Goal: Transaction & Acquisition: Purchase product/service

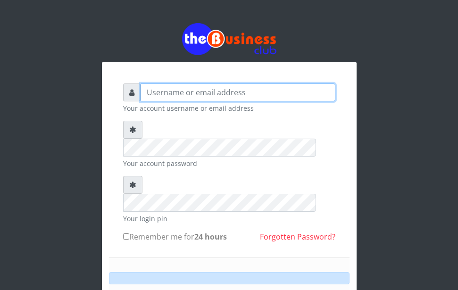
click at [166, 84] on input "text" at bounding box center [238, 93] width 195 height 18
type input "o"
type input "OMOLOLU"
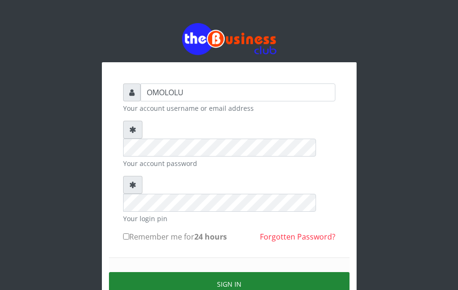
click at [206, 272] on button "Sign in" at bounding box center [229, 284] width 241 height 24
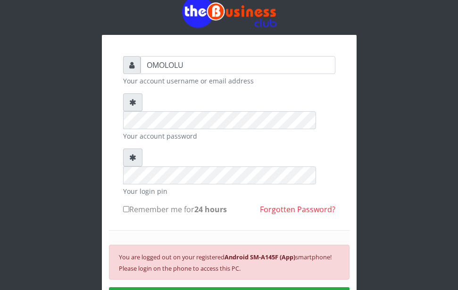
scroll to position [32, 0]
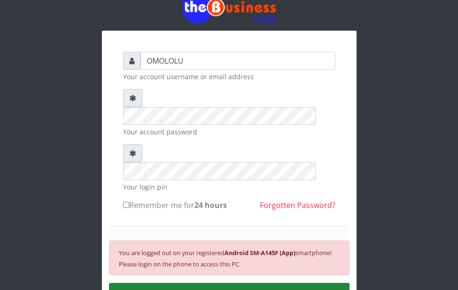
click at [295, 283] on button "SIGN IN" at bounding box center [229, 295] width 241 height 24
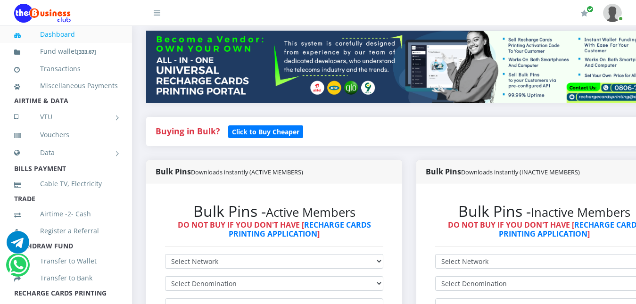
scroll to position [121, 0]
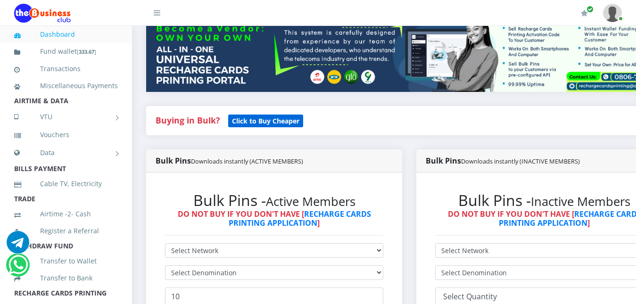
click at [272, 123] on b "Click to Buy Cheaper" at bounding box center [265, 121] width 67 height 9
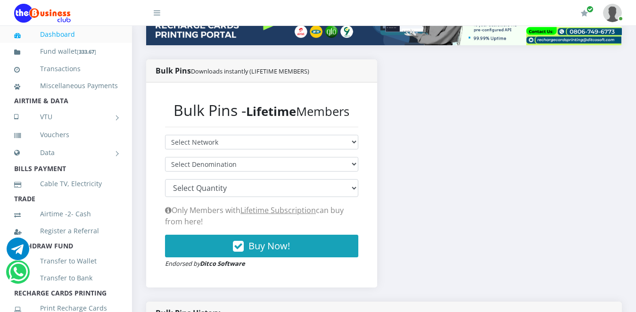
scroll to position [185, 0]
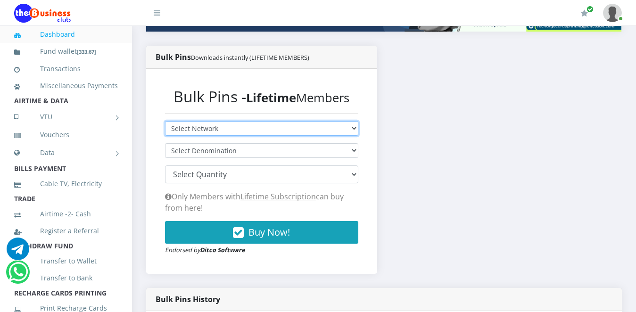
click at [354, 129] on select "Select Network MTN Globacom 9Mobile Airtel" at bounding box center [261, 128] width 193 height 15
select select "MTN"
click at [165, 121] on select "Select Network MTN Globacom 9Mobile Airtel" at bounding box center [261, 128] width 193 height 15
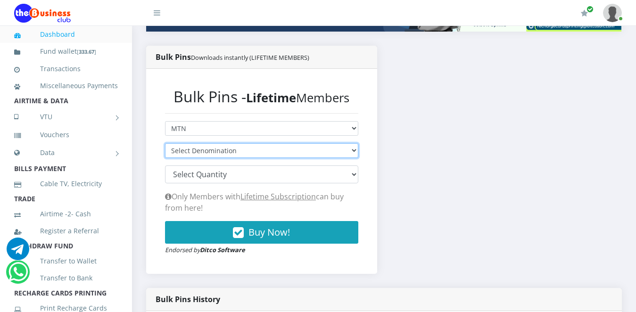
click at [346, 151] on select "Select Denomination" at bounding box center [261, 150] width 193 height 15
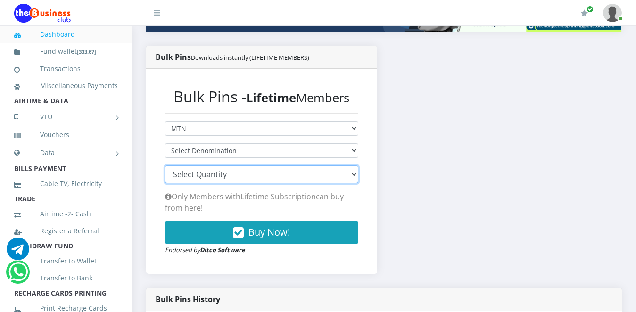
click at [341, 177] on select "100 150 200 300 500 1000" at bounding box center [261, 175] width 193 height 18
select select "1000"
click at [165, 166] on select "100 150 200 300 500 1000" at bounding box center [261, 175] width 193 height 18
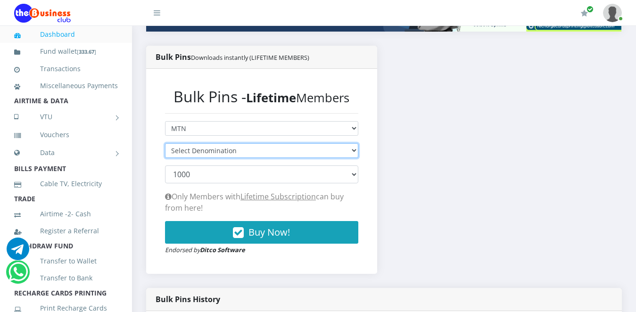
click at [355, 148] on select "Select Denomination" at bounding box center [261, 150] width 193 height 15
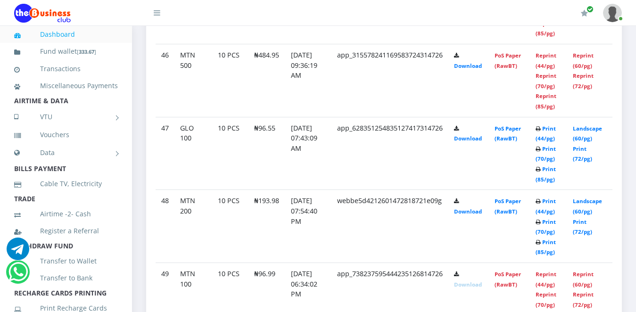
scroll to position [3848, 0]
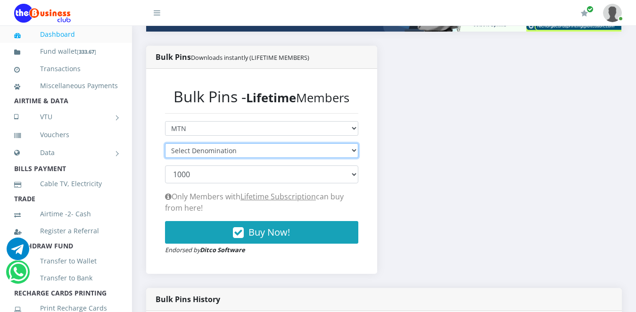
select select
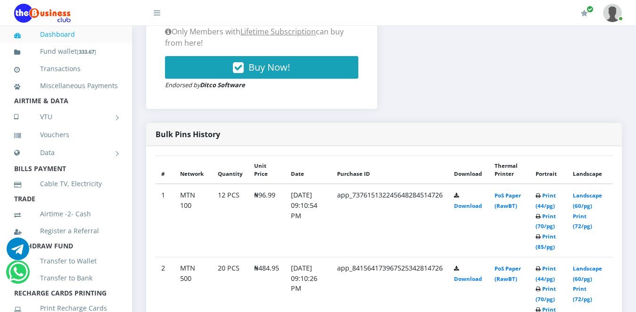
scroll to position [40, 0]
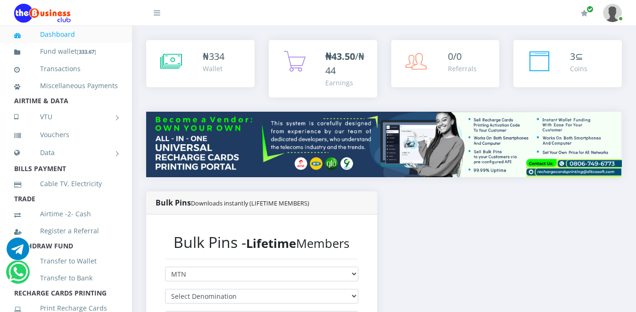
click at [619, 18] on link at bounding box center [612, 13] width 19 height 26
click at [593, 12] on icon "button" at bounding box center [590, 9] width 6 height 7
click at [590, 9] on icon "button" at bounding box center [590, 9] width 6 height 7
click at [586, 11] on icon "button" at bounding box center [584, 13] width 7 height 8
